Goal: Check status: Check status

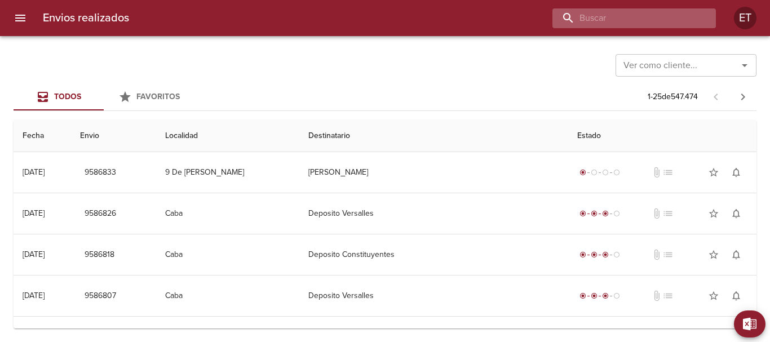
click at [645, 19] on input "buscar" at bounding box center [624, 18] width 144 height 20
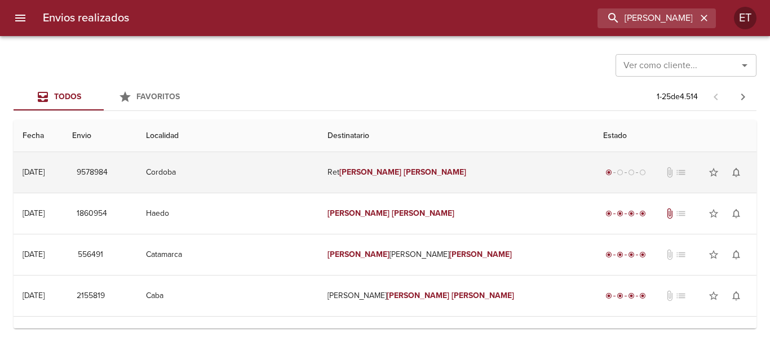
click at [390, 184] on td "Ret [PERSON_NAME]" at bounding box center [456, 172] width 276 height 41
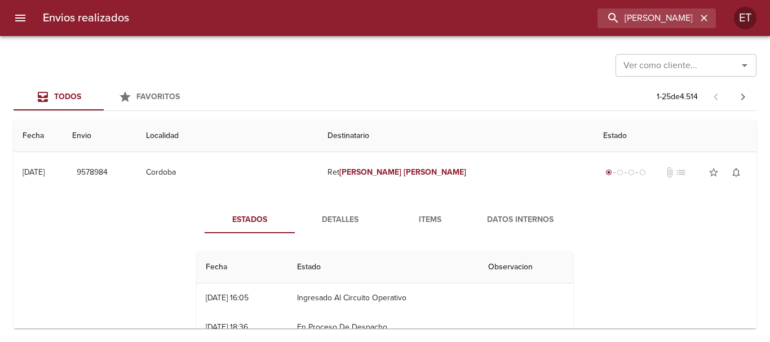
click at [461, 106] on div "Todos Favoritos 1 - 25 de 4.514" at bounding box center [385, 96] width 743 height 27
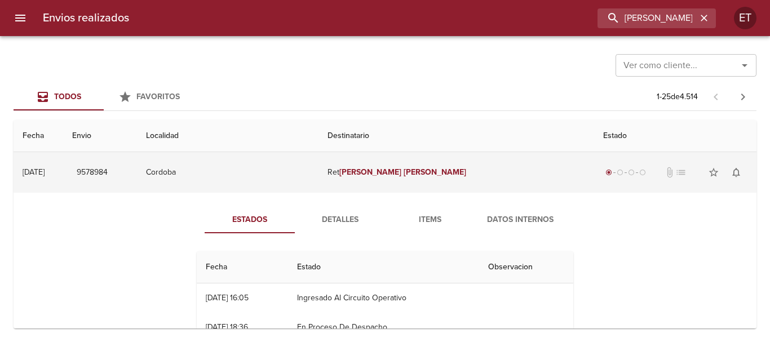
click at [439, 172] on td "Ret [PERSON_NAME]" at bounding box center [456, 172] width 276 height 41
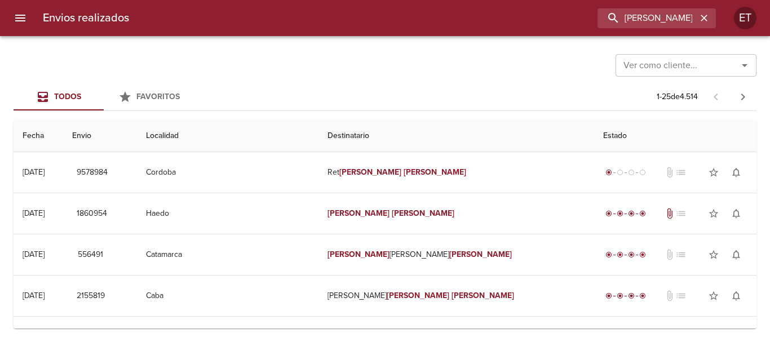
click at [658, 2] on div "Envios realizados [PERSON_NAME] ET" at bounding box center [385, 18] width 770 height 36
click at [657, 15] on input "[PERSON_NAME]" at bounding box center [624, 18] width 144 height 20
type input "9511175"
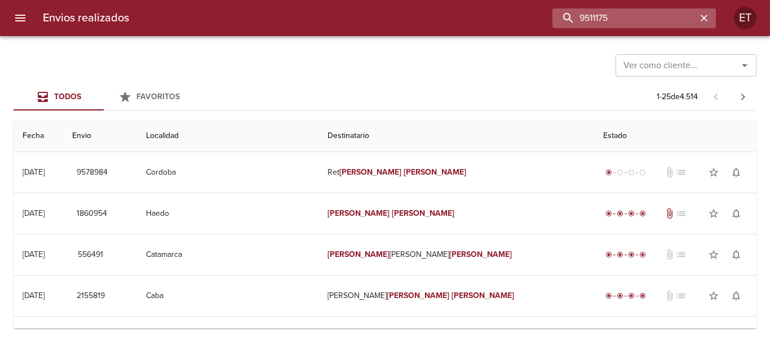
click at [665, 19] on input "9511175" at bounding box center [624, 18] width 144 height 20
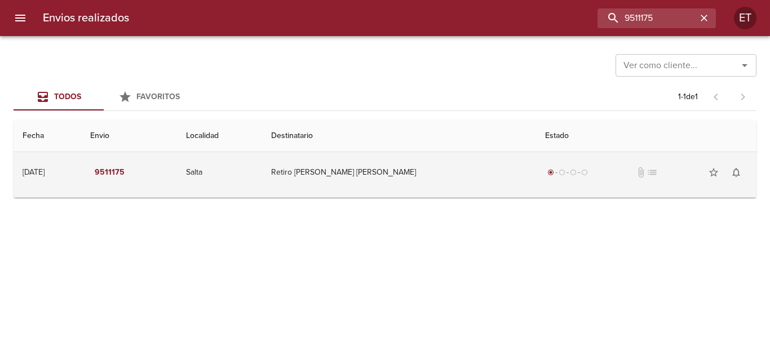
click at [369, 168] on td "Retiro [PERSON_NAME] [PERSON_NAME]" at bounding box center [399, 172] width 274 height 41
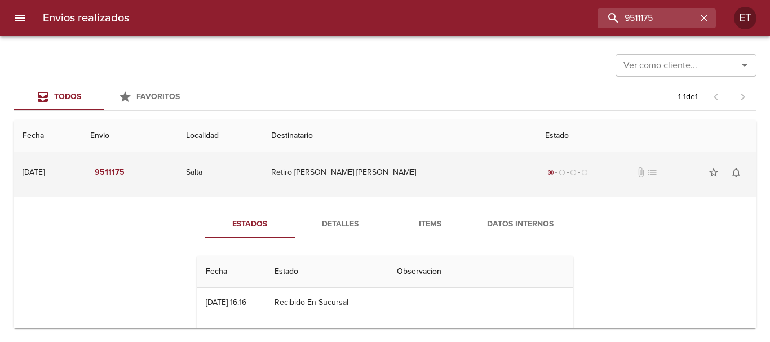
click at [369, 168] on td "Retiro [PERSON_NAME] [PERSON_NAME]" at bounding box center [399, 172] width 274 height 41
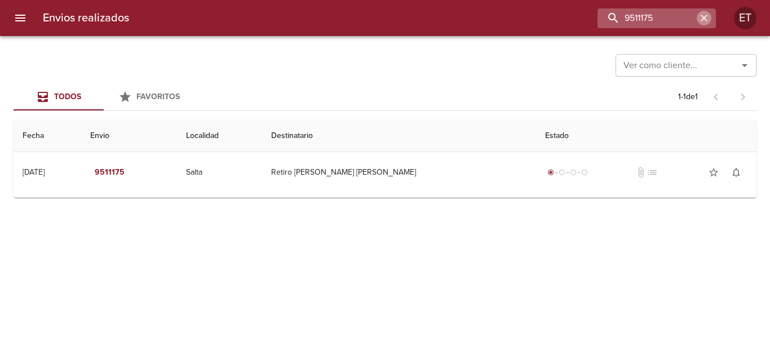
click at [703, 21] on icon "button" at bounding box center [703, 17] width 11 height 11
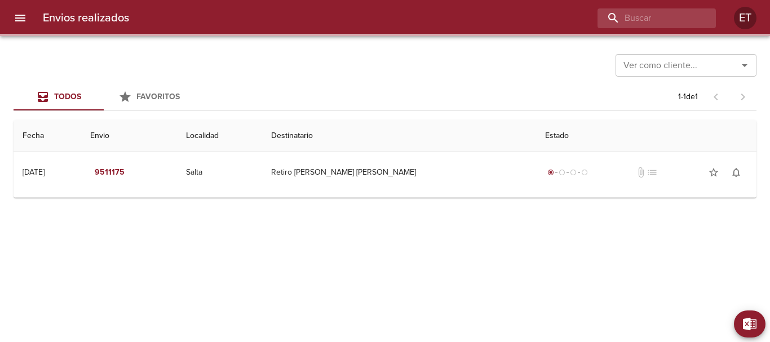
click at [467, 70] on div "Ver como cliente... Ver como cliente..." at bounding box center [385, 64] width 743 height 29
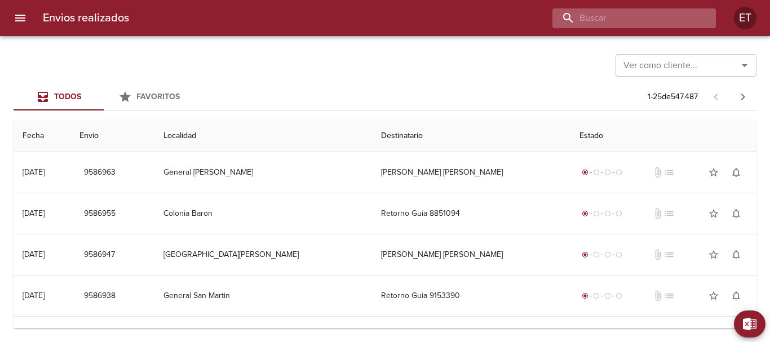
click at [663, 22] on input "buscar" at bounding box center [624, 18] width 144 height 20
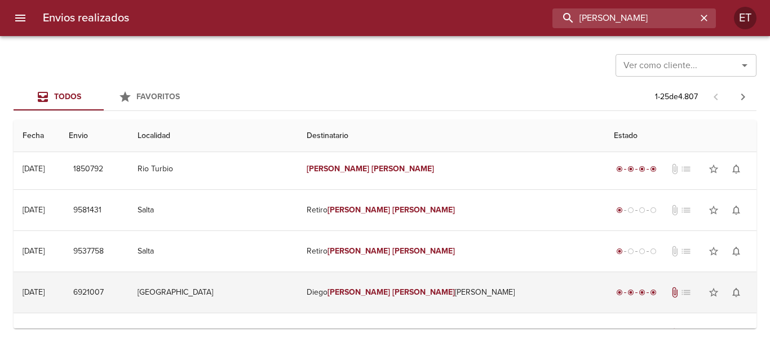
scroll to position [169, 0]
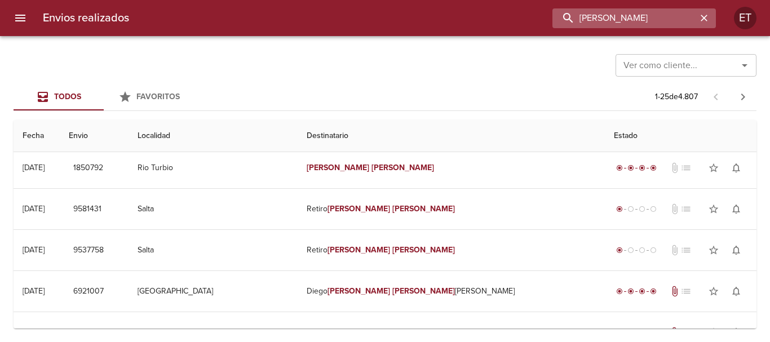
click at [633, 23] on input "[PERSON_NAME]" at bounding box center [624, 18] width 144 height 20
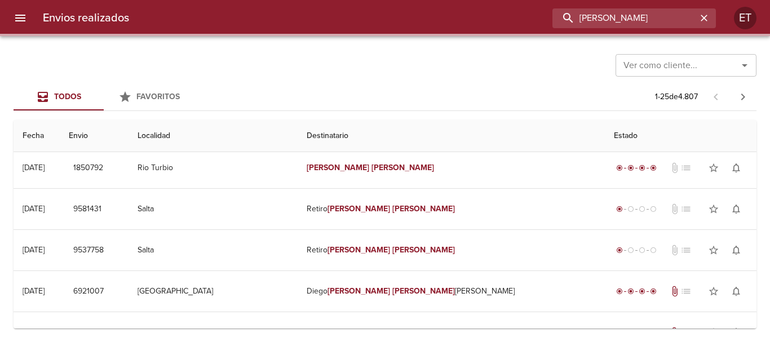
scroll to position [0, 0]
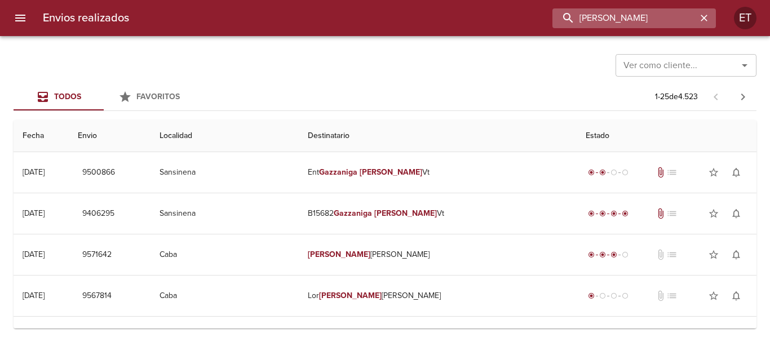
click at [615, 26] on input "[PERSON_NAME]" at bounding box center [624, 18] width 144 height 20
click at [615, 26] on input "9500866" at bounding box center [624, 18] width 144 height 20
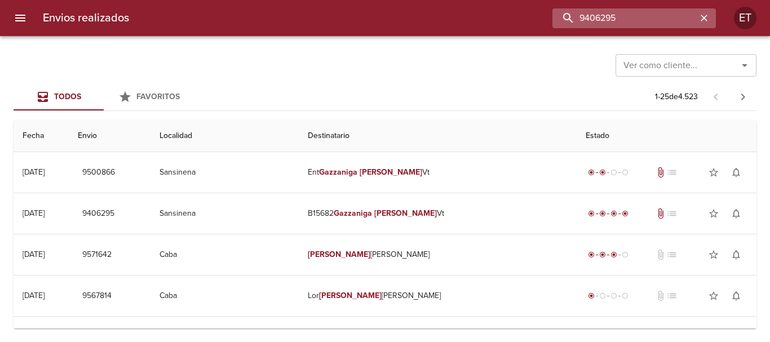
click at [614, 20] on input "9406295" at bounding box center [624, 18] width 144 height 20
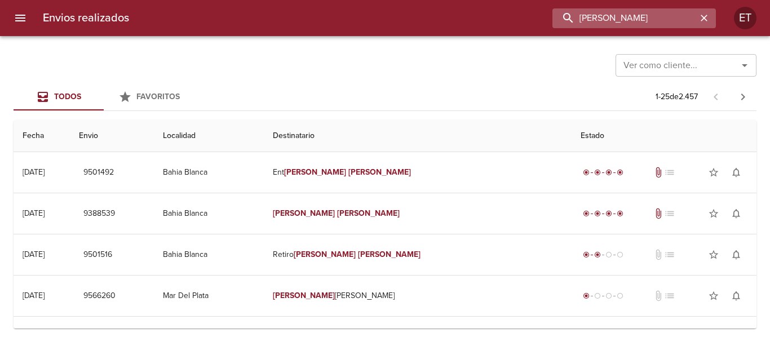
click at [641, 12] on input "[PERSON_NAME]" at bounding box center [624, 18] width 144 height 20
type input "s"
type input "[PERSON_NAME]"
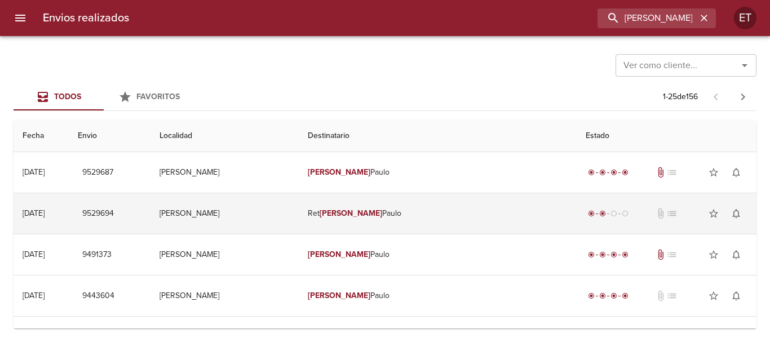
click at [442, 223] on td "[PERSON_NAME] Paulo" at bounding box center [438, 213] width 278 height 41
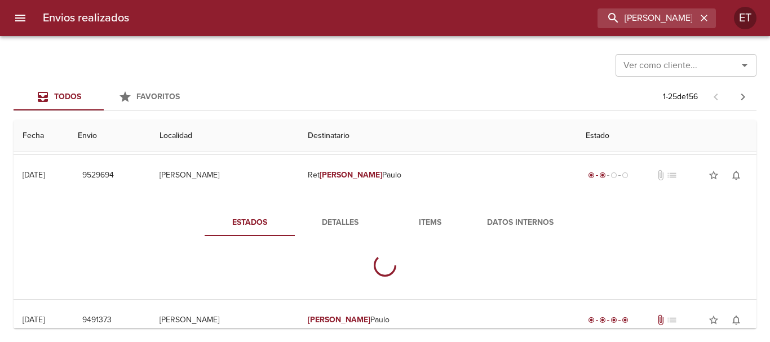
scroll to position [56, 0]
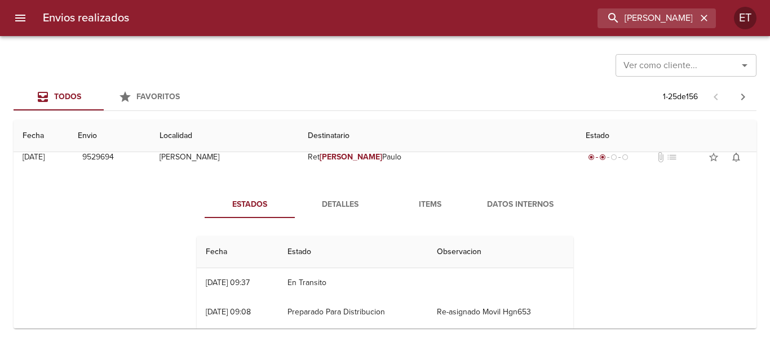
click at [437, 201] on span "Items" at bounding box center [430, 205] width 77 height 14
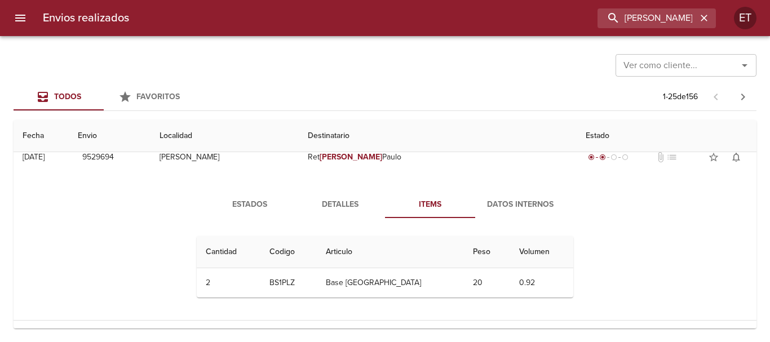
click at [356, 198] on span "Detalles" at bounding box center [340, 205] width 77 height 14
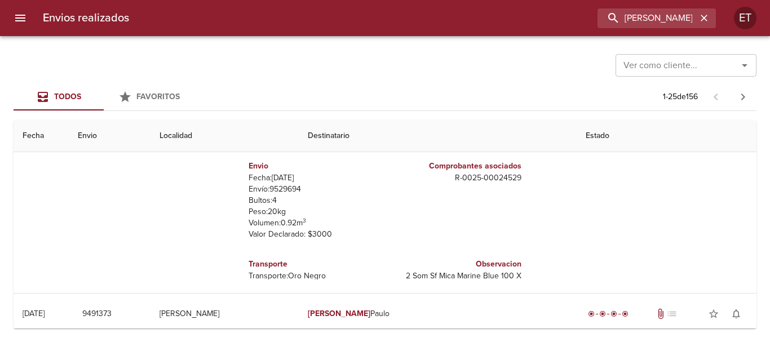
scroll to position [225, 0]
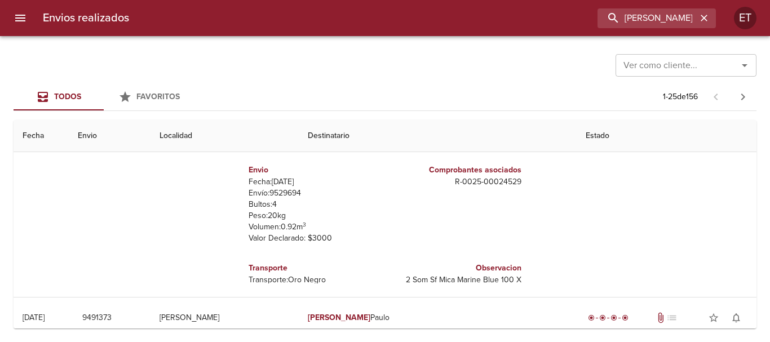
click at [478, 275] on p "2 Som Sf Mica Marine Blue 100 X 200" at bounding box center [456, 286] width 132 height 23
click at [638, 233] on div "Estados Detalles Items Datos Internos Remitente Bed Time s.a. Av. [PERSON_NAME]…" at bounding box center [385, 152] width 725 height 289
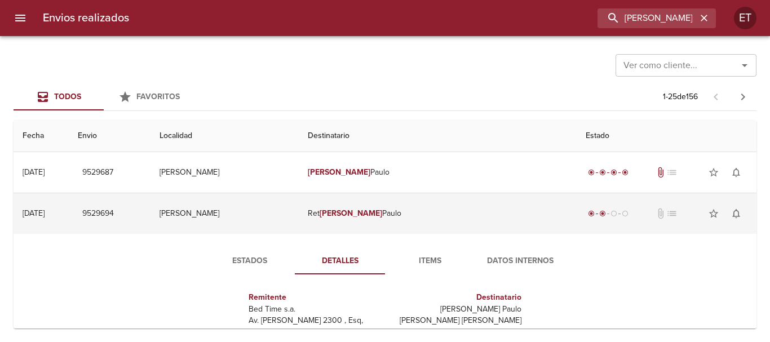
click at [475, 227] on td "[PERSON_NAME] Paulo" at bounding box center [438, 213] width 278 height 41
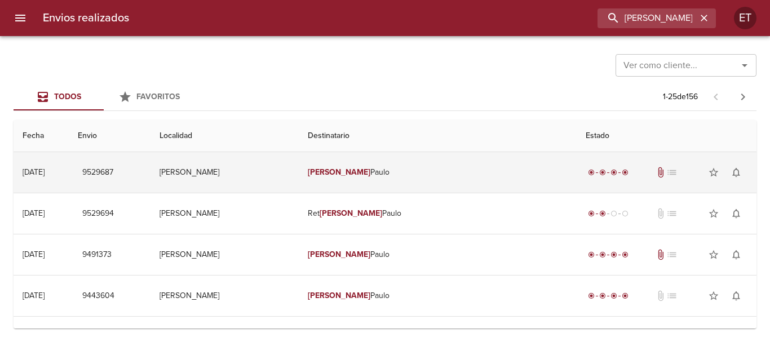
click at [492, 180] on td "[PERSON_NAME]" at bounding box center [438, 172] width 278 height 41
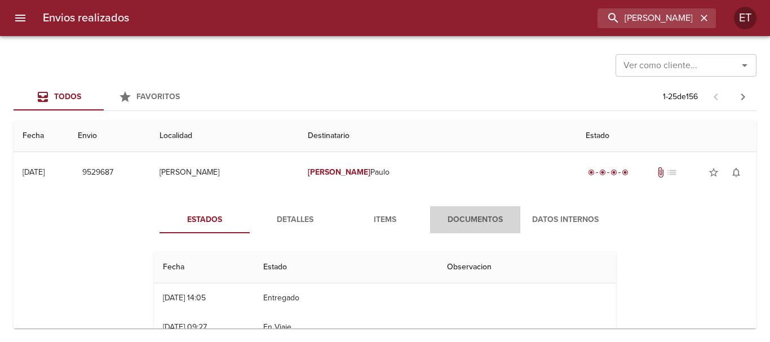
click at [477, 218] on span "Documentos" at bounding box center [475, 220] width 77 height 14
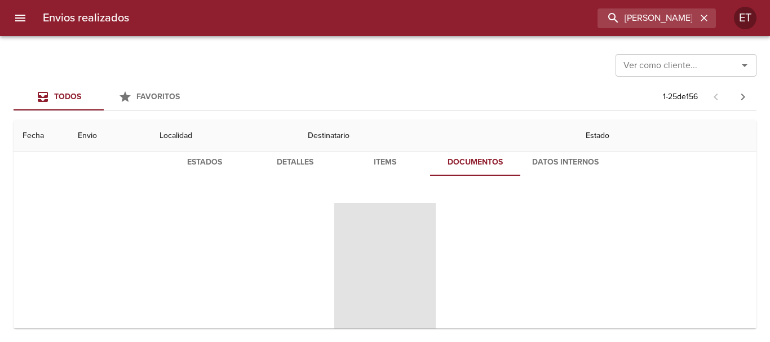
scroll to position [113, 0]
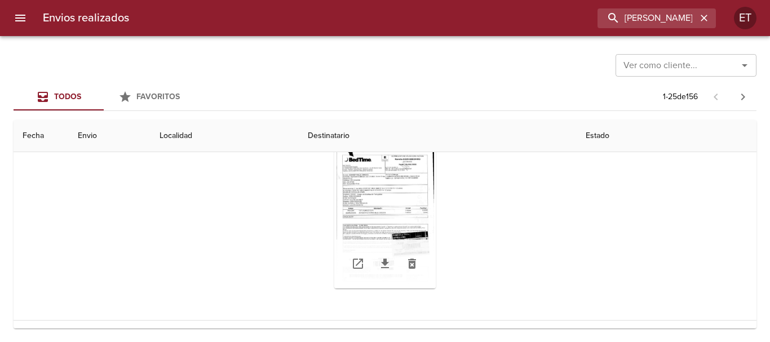
click at [398, 176] on div "Tabla de envíos del cliente" at bounding box center [384, 218] width 101 height 141
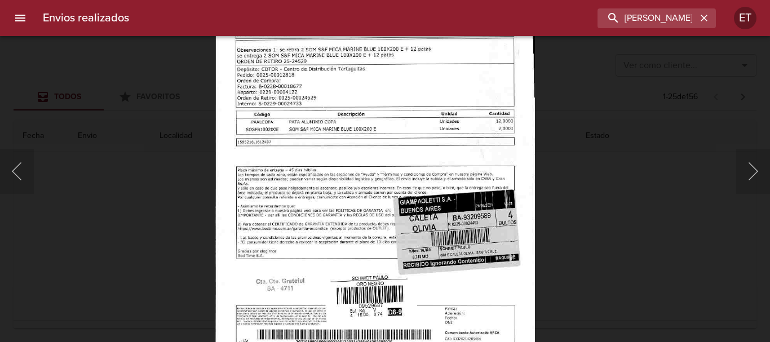
click at [297, 204] on img "Lightbox" at bounding box center [375, 146] width 320 height 461
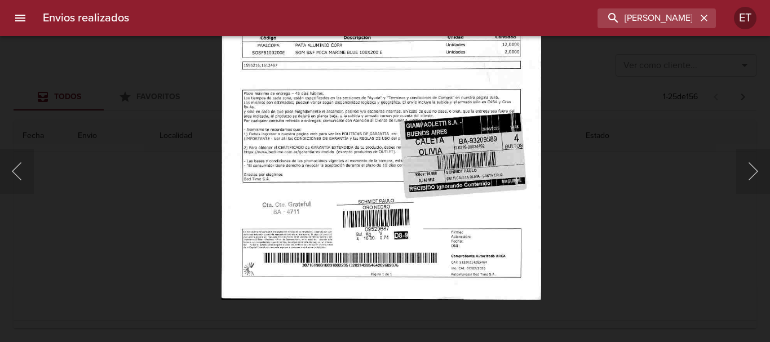
click at [559, 194] on div "Lightbox" at bounding box center [385, 171] width 770 height 342
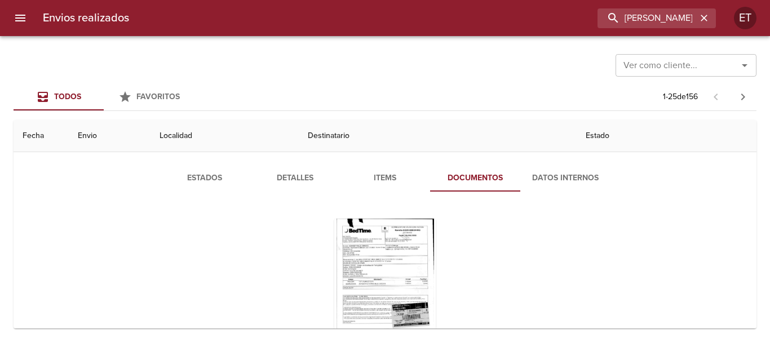
scroll to position [0, 0]
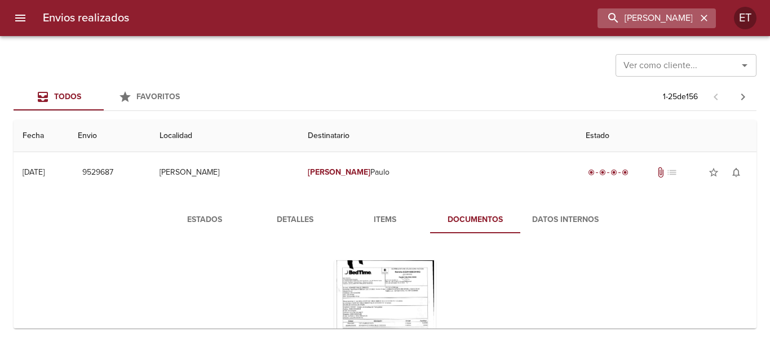
click at [710, 19] on button "button" at bounding box center [704, 18] width 15 height 15
